Goal: Task Accomplishment & Management: Complete application form

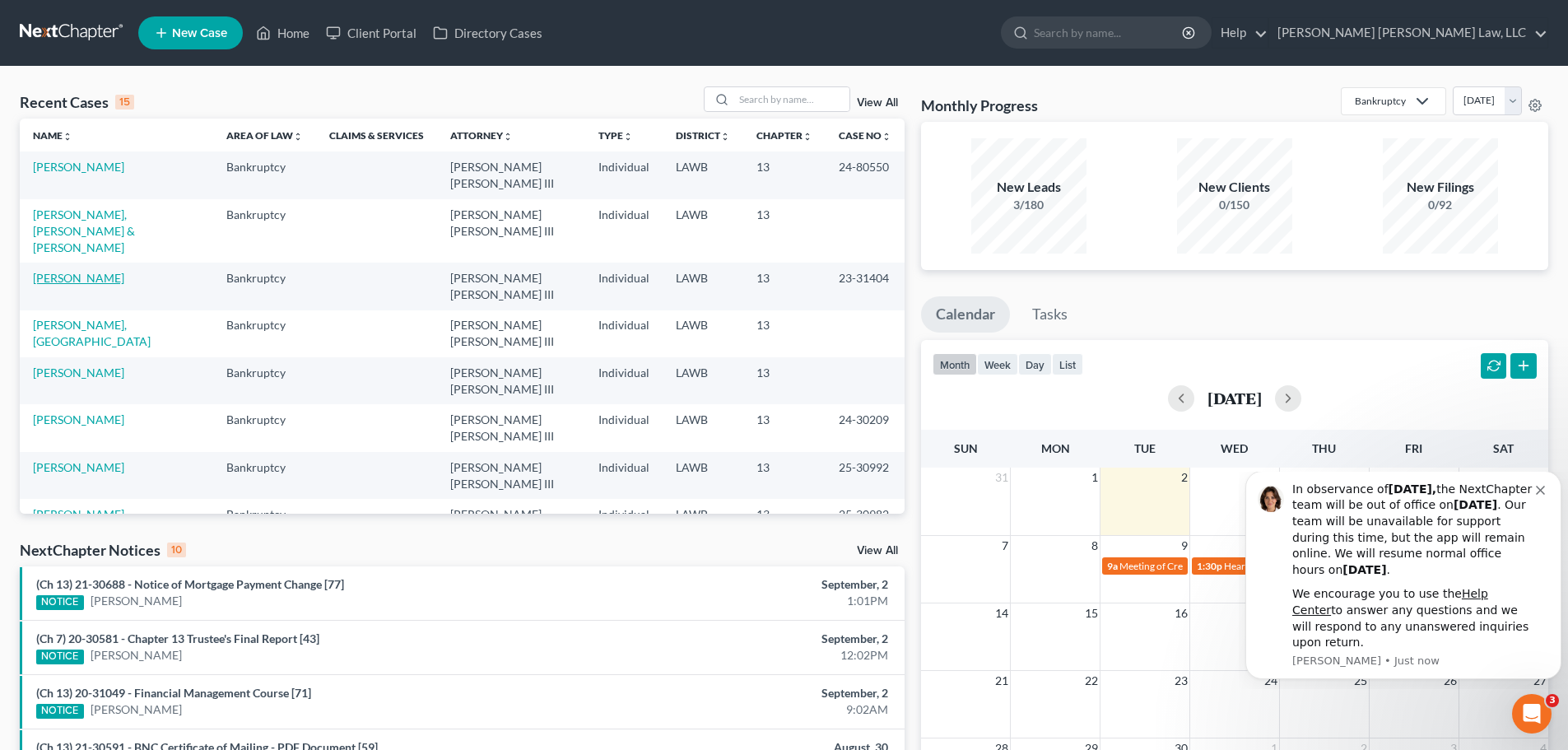
drag, startPoint x: 91, startPoint y: 229, endPoint x: 102, endPoint y: 233, distance: 11.7
click at [91, 271] on link "[PERSON_NAME]" at bounding box center [78, 278] width 91 height 14
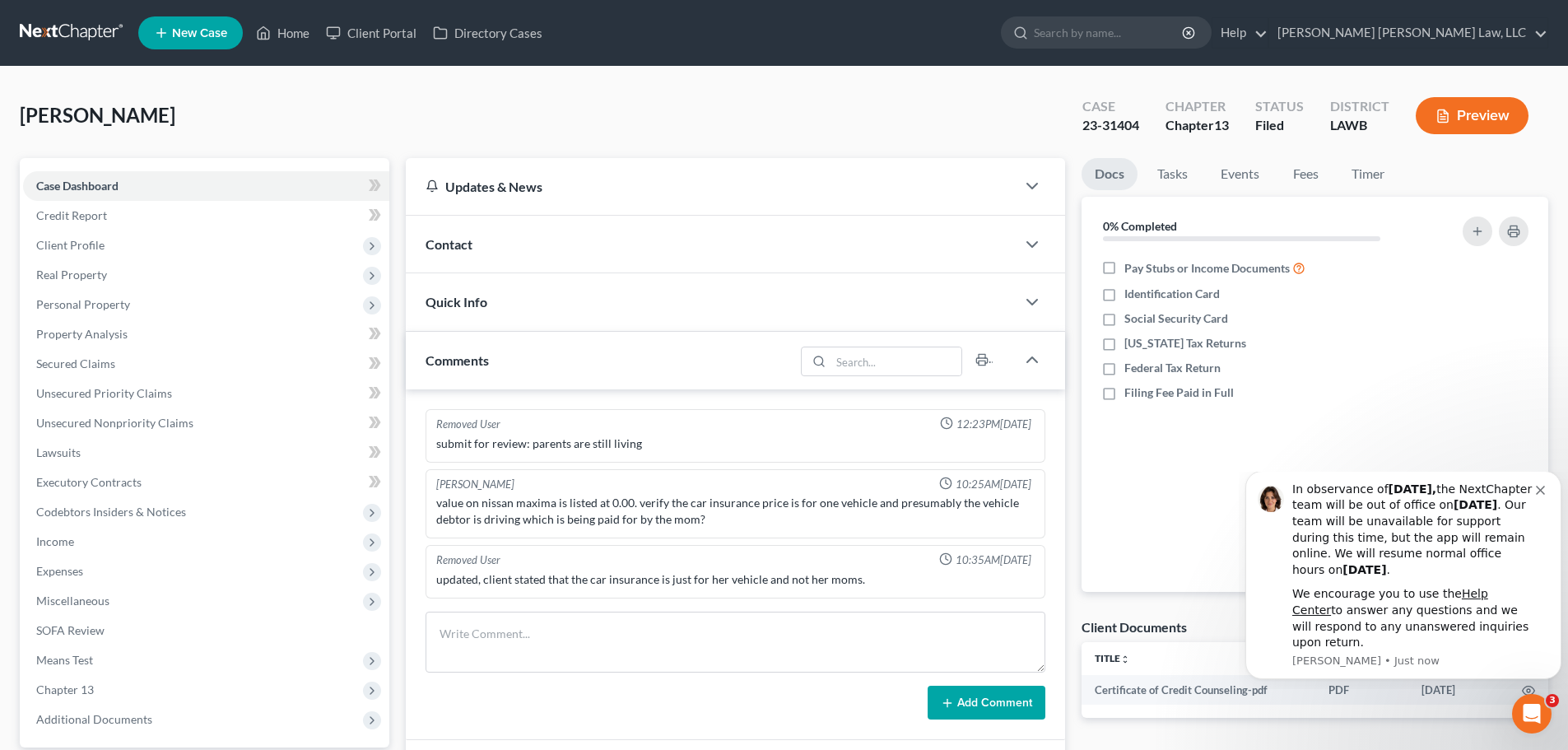
click at [123, 324] on span "Expenses" at bounding box center [206, 572] width 367 height 30
click at [142, 324] on link "Home" at bounding box center [222, 601] width 333 height 30
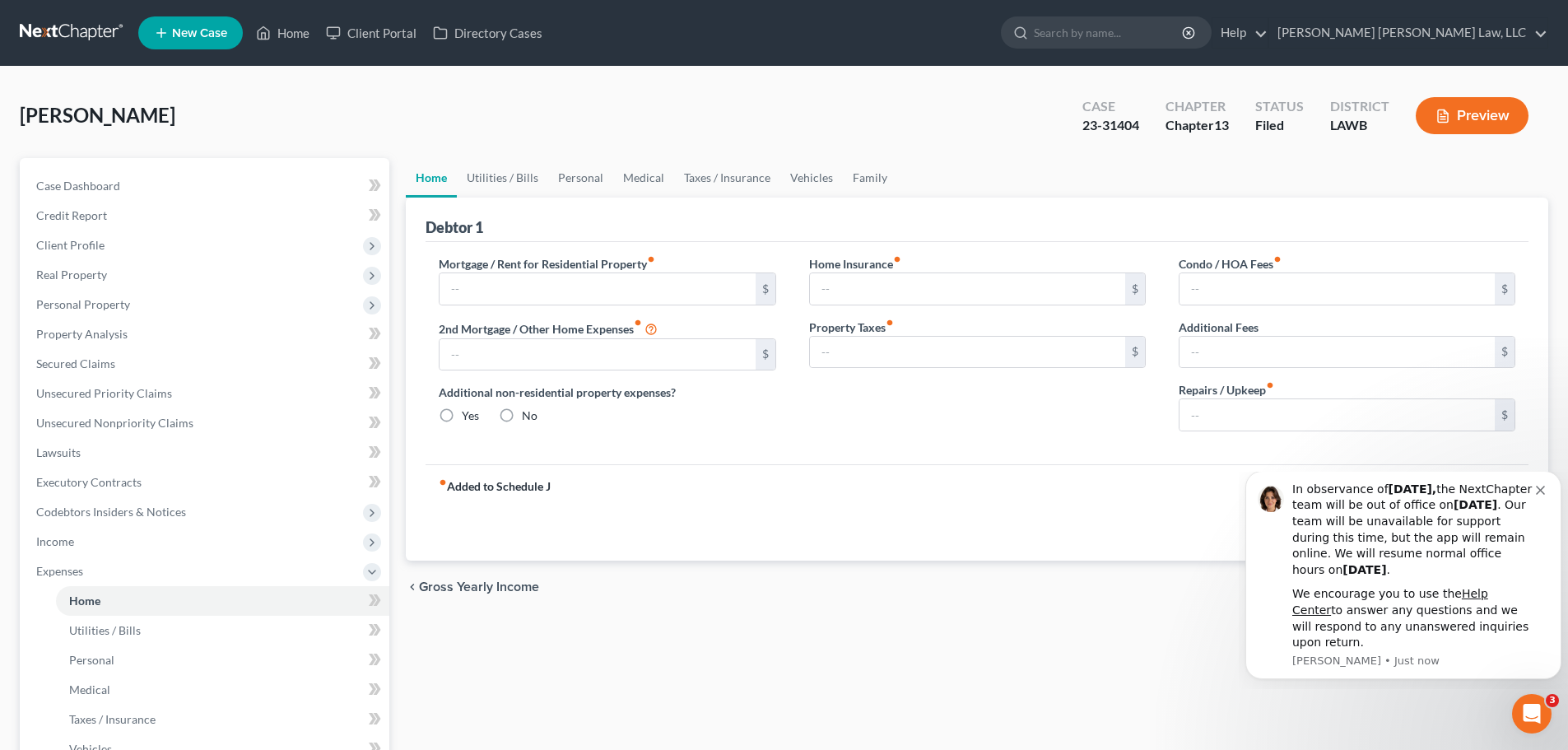
type input "0.00"
radio input "true"
type input "0.00"
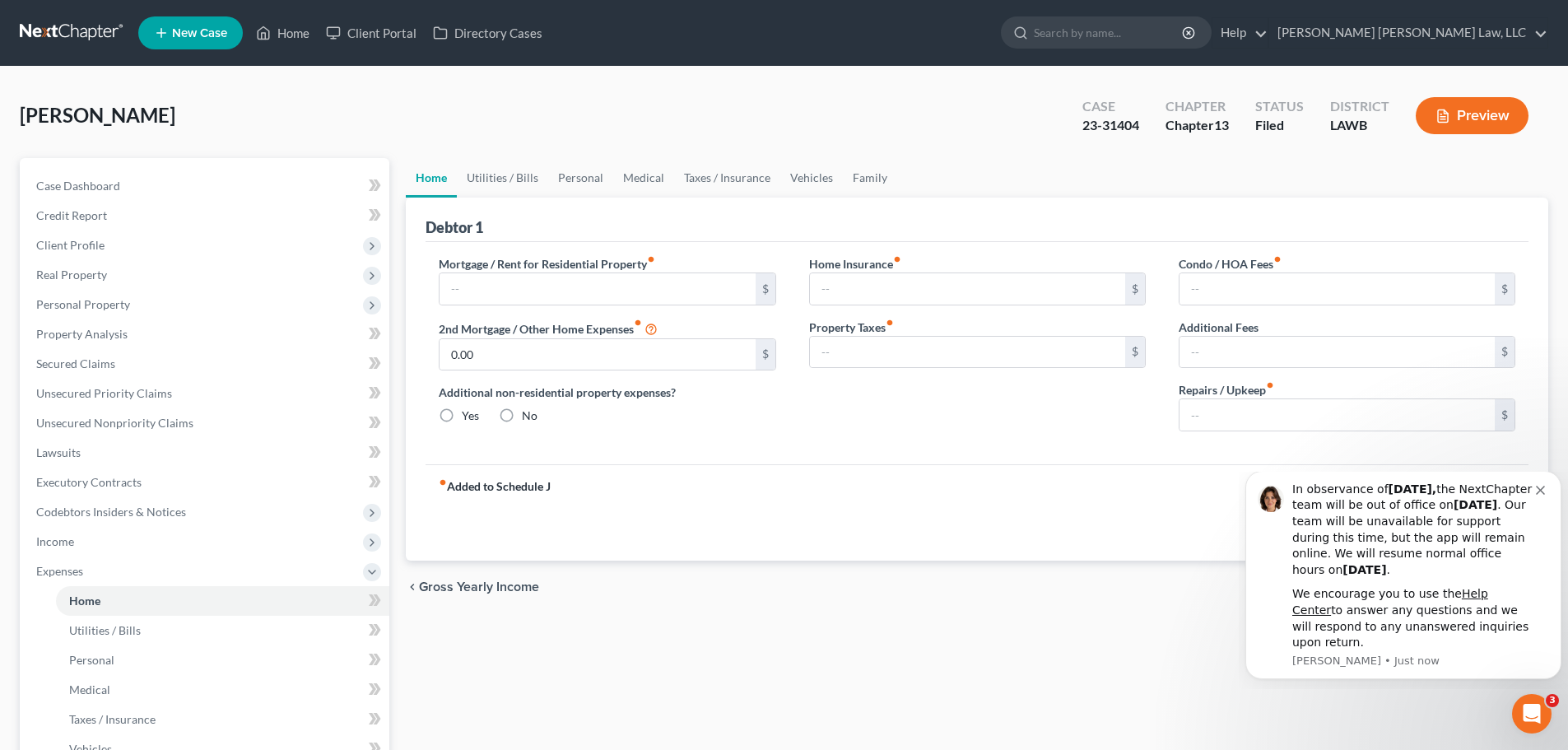
type input "0.00"
drag, startPoint x: 513, startPoint y: 181, endPoint x: 532, endPoint y: 189, distance: 20.6
click at [513, 181] on link "Utilities / Bills" at bounding box center [502, 178] width 91 height 40
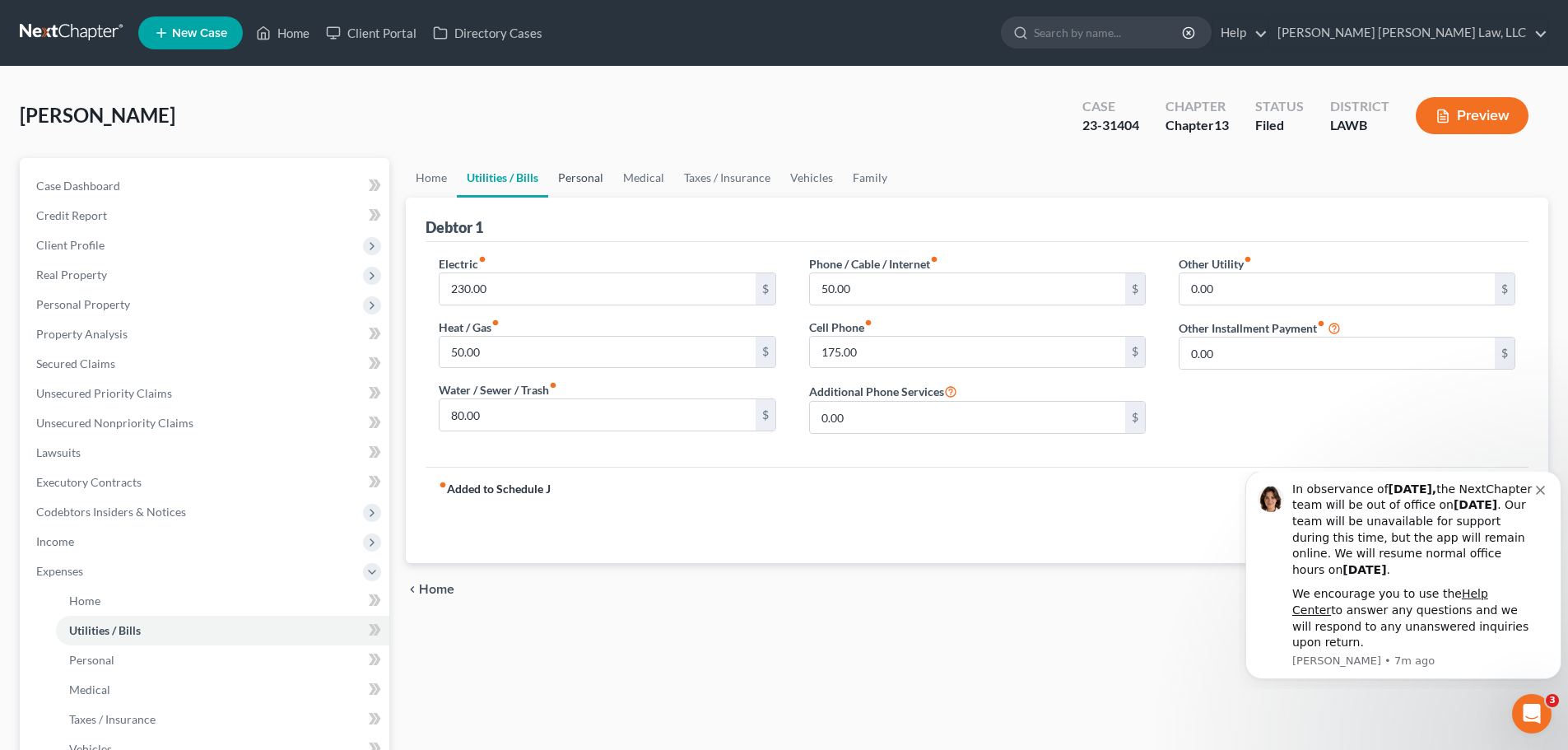
click at [580, 173] on link "Personal" at bounding box center [581, 178] width 65 height 40
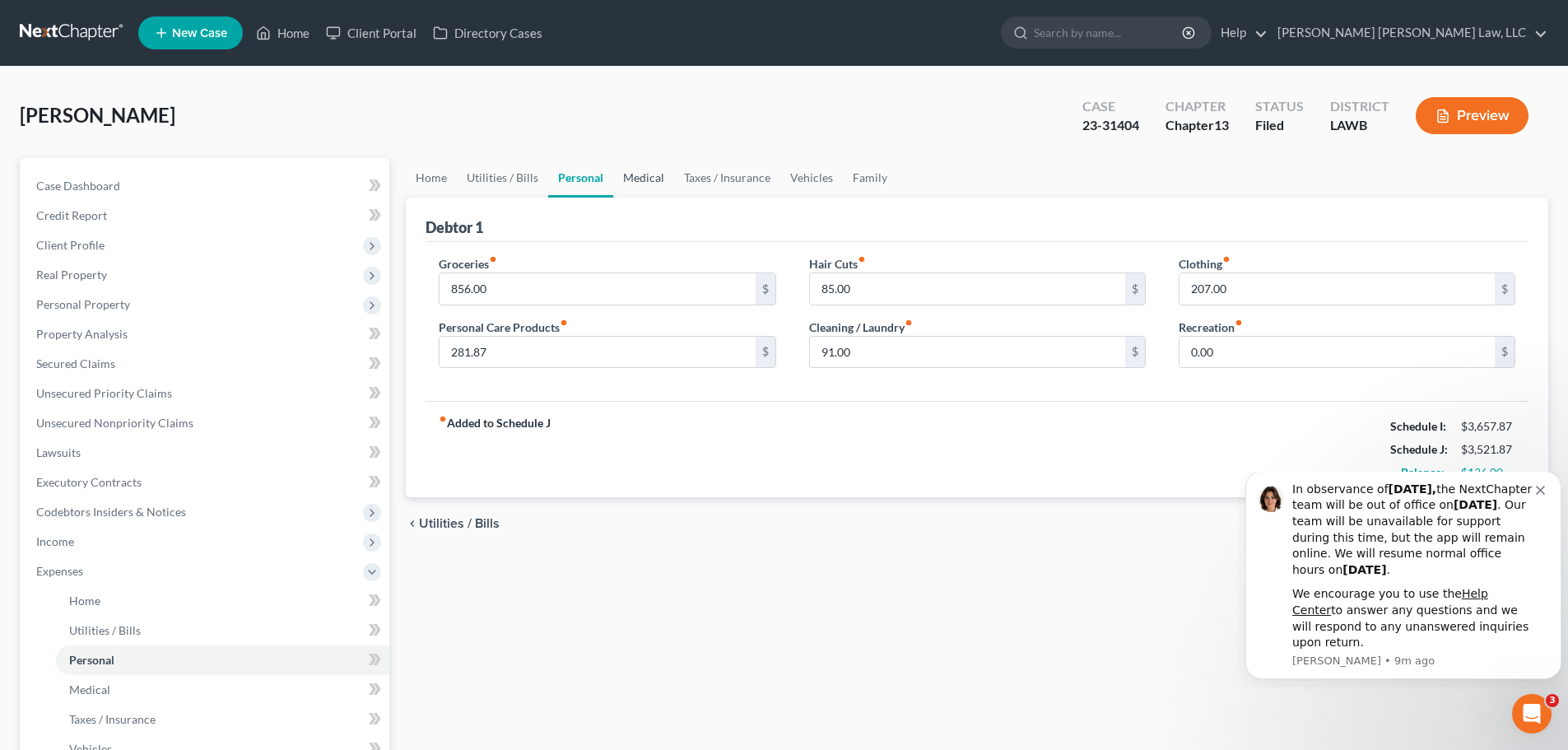
click at [642, 180] on link "Medical" at bounding box center [643, 178] width 61 height 40
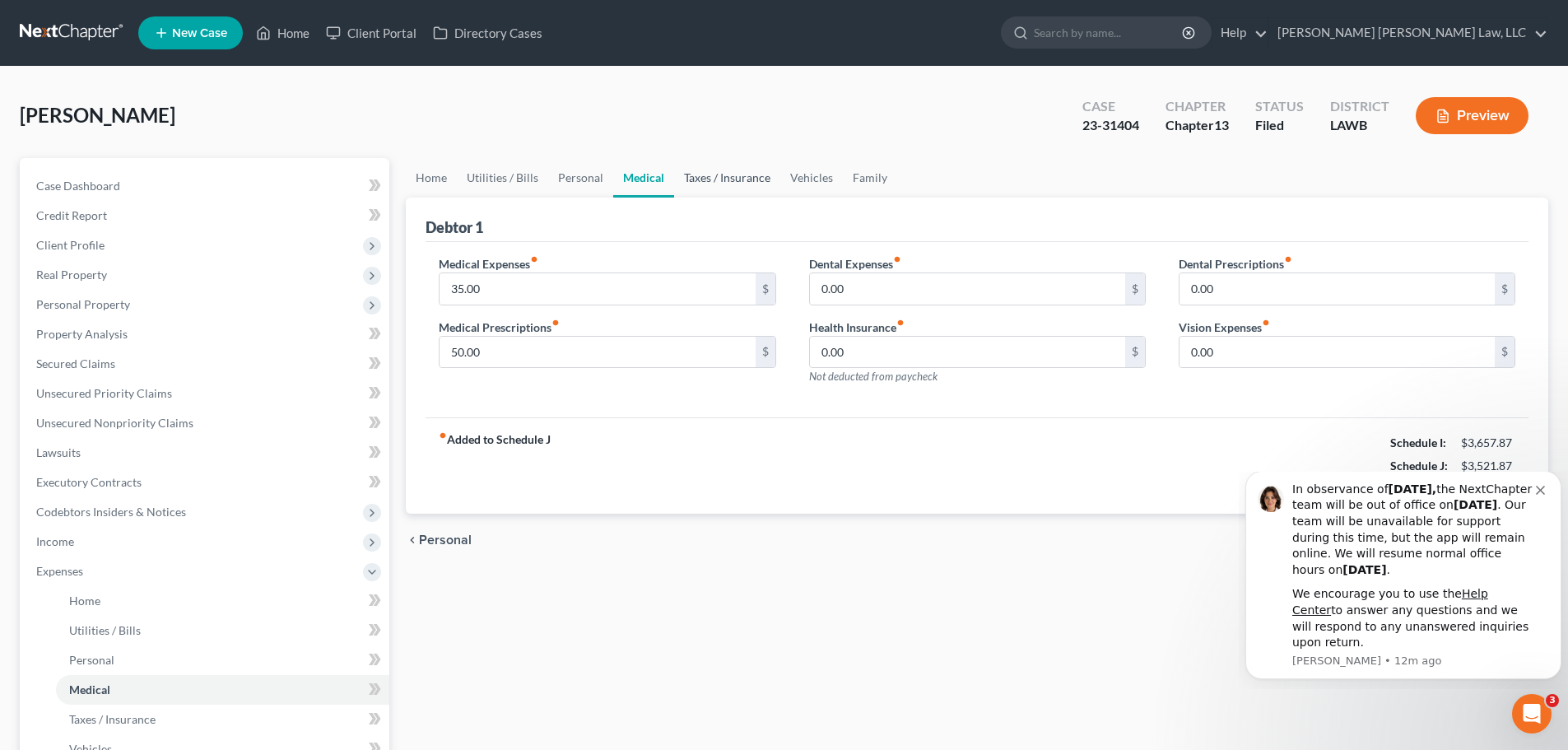
click at [732, 179] on link "Taxes / Insurance" at bounding box center [727, 178] width 106 height 40
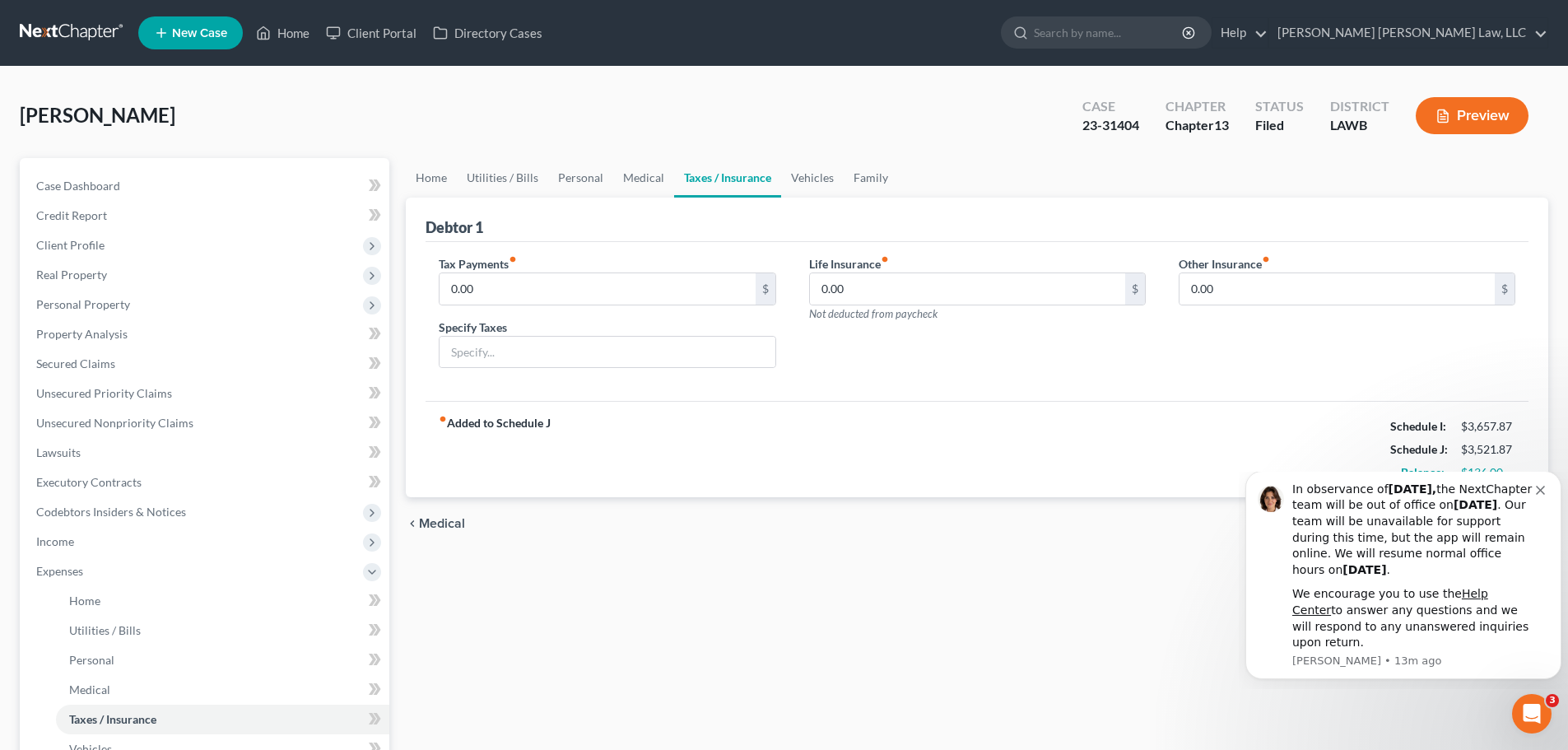
click at [783, 324] on div "Home Utilities / Bills Personal Medical Taxes / Insurance Vehicles Family Debto…" at bounding box center [977, 603] width 1159 height 891
click at [783, 179] on link "Vehicles" at bounding box center [812, 178] width 63 height 40
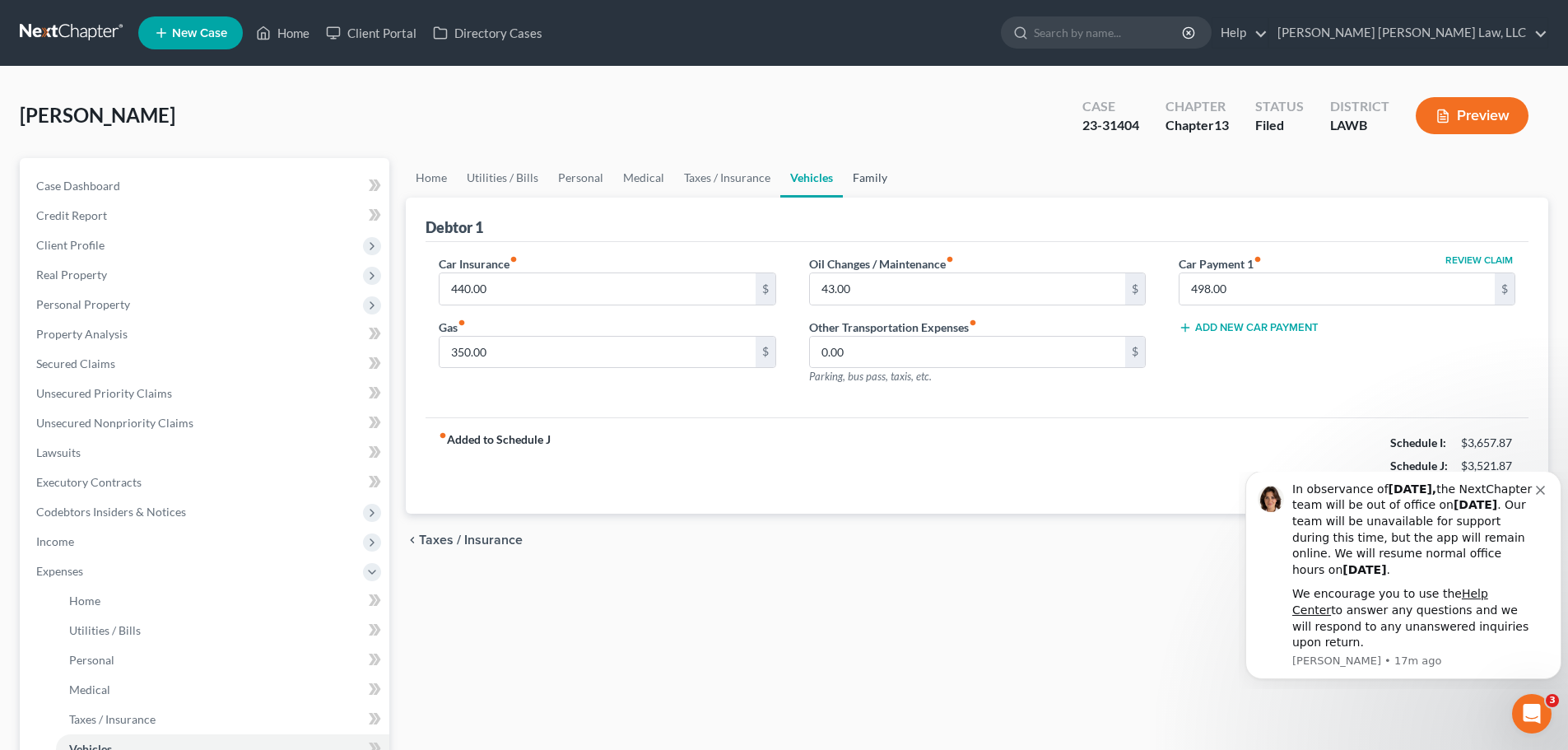
click at [783, 187] on link "Family" at bounding box center [870, 178] width 55 height 40
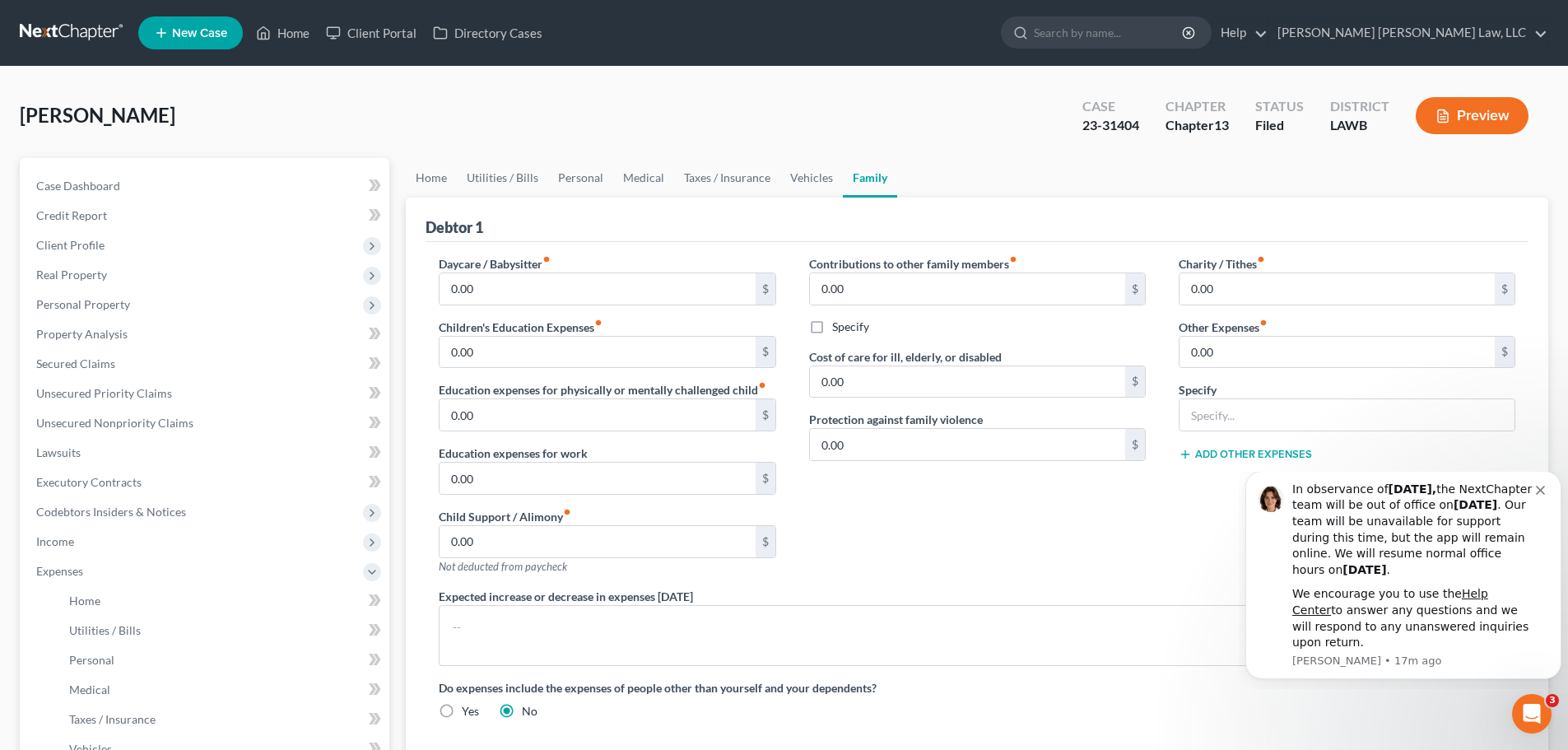
click at [783, 324] on icon "Dismiss notification" at bounding box center [1541, 490] width 9 height 9
